Goal: Task Accomplishment & Management: Manage account settings

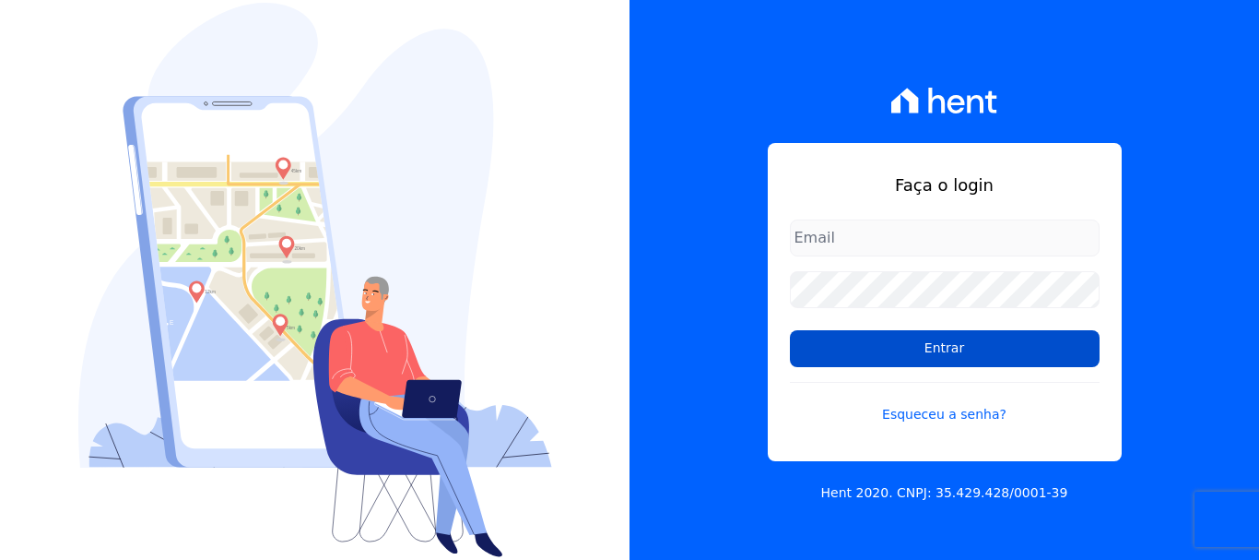
type input "[PERSON_NAME][EMAIL_ADDRESS][PERSON_NAME][DOMAIN_NAME]"
click at [930, 348] on input "Entrar" at bounding box center [945, 348] width 310 height 37
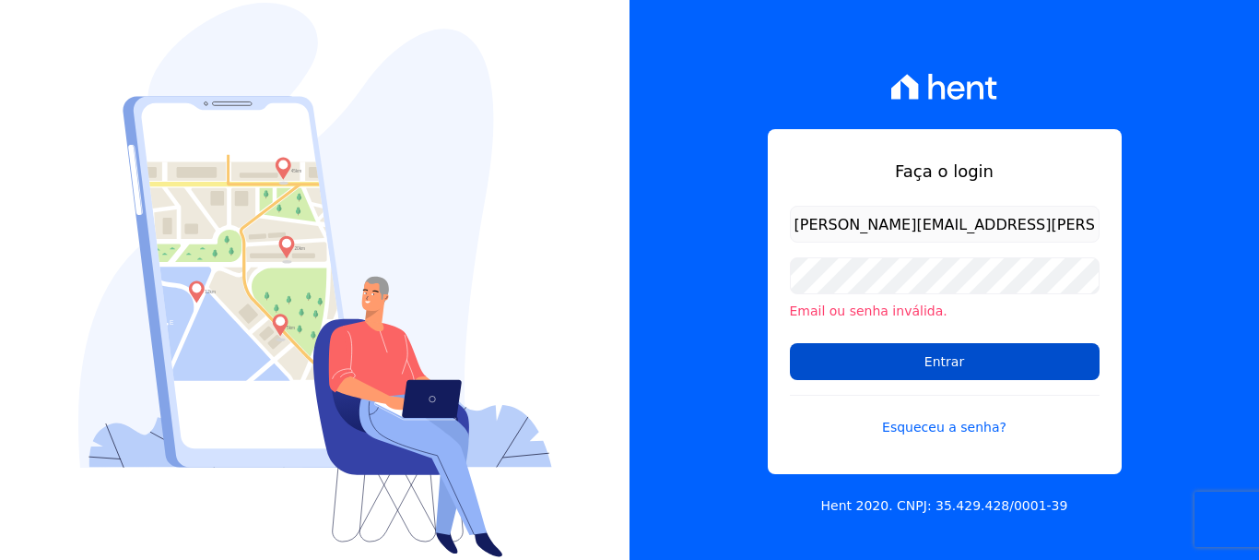
click at [933, 364] on input "Entrar" at bounding box center [945, 361] width 310 height 37
click at [959, 372] on input "Entrar" at bounding box center [945, 361] width 310 height 37
